Goal: Information Seeking & Learning: Understand process/instructions

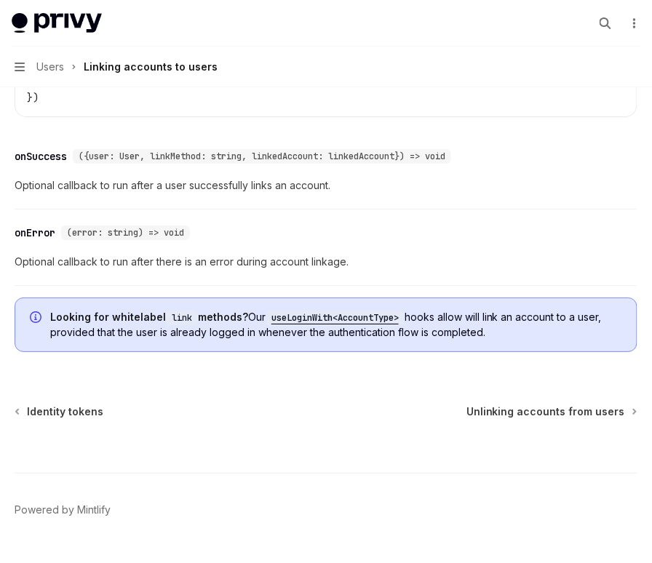
scroll to position [1741, 0]
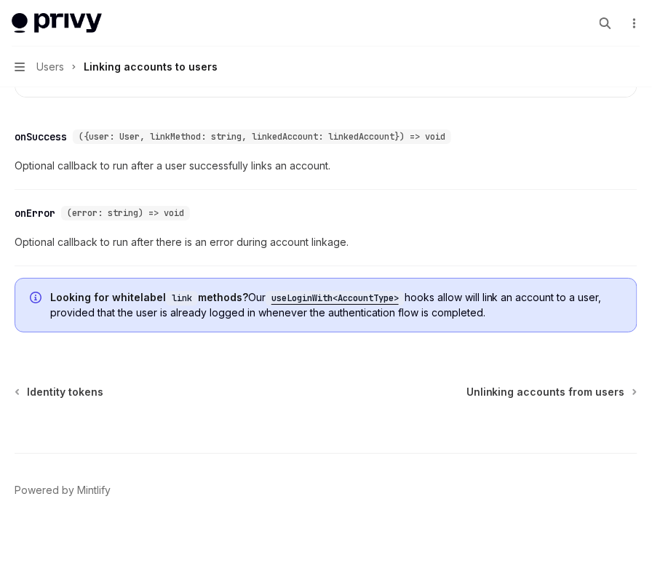
click at [347, 300] on span "Looking for whitelabel link methods? Our useLoginWith<AccountType> hooks allow …" at bounding box center [336, 305] width 572 height 30
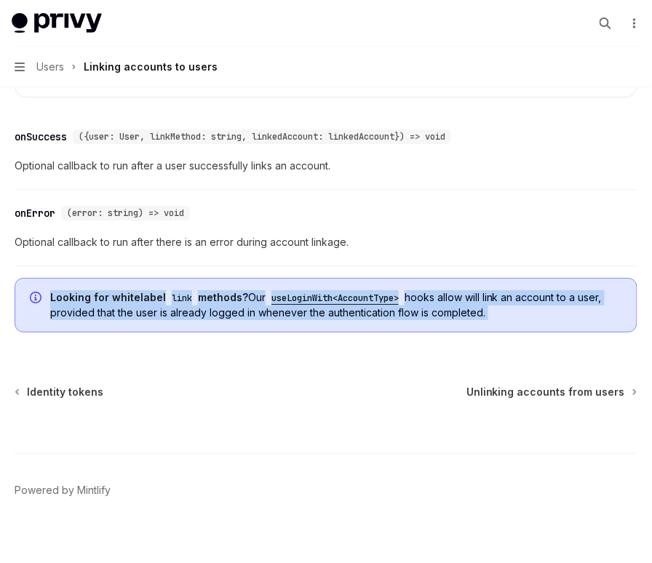
click at [347, 300] on span "Looking for whitelabel link methods? Our useLoginWith<AccountType> hooks allow …" at bounding box center [336, 305] width 572 height 30
click at [356, 299] on span "Looking for whitelabel link methods? Our useLoginWith<AccountType> hooks allow …" at bounding box center [336, 305] width 572 height 30
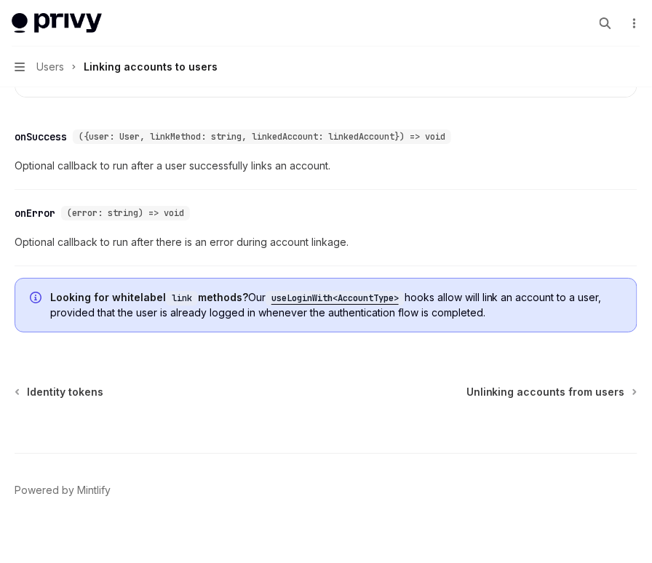
click at [354, 291] on code "useLoginWith<AccountType>" at bounding box center [335, 298] width 139 height 15
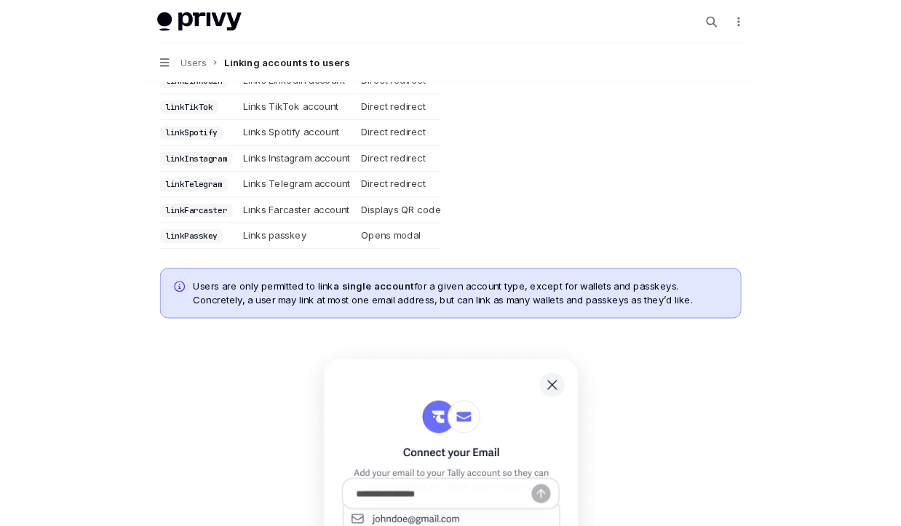
scroll to position [0, 0]
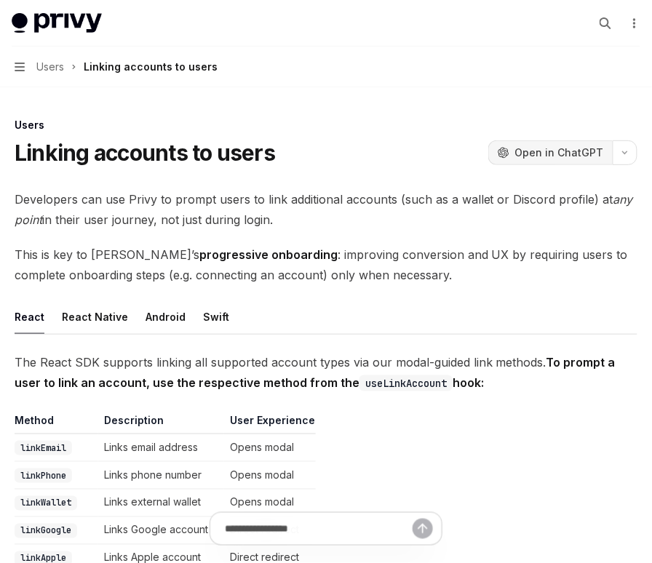
click at [541, 145] on button "OpenAI Open in ChatGPT" at bounding box center [550, 152] width 124 height 25
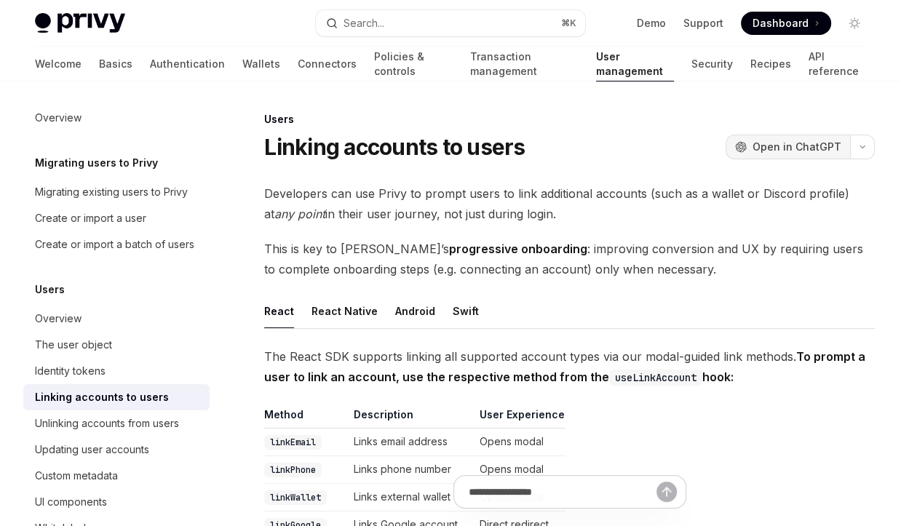
type textarea "*"
